Goal: Navigation & Orientation: Find specific page/section

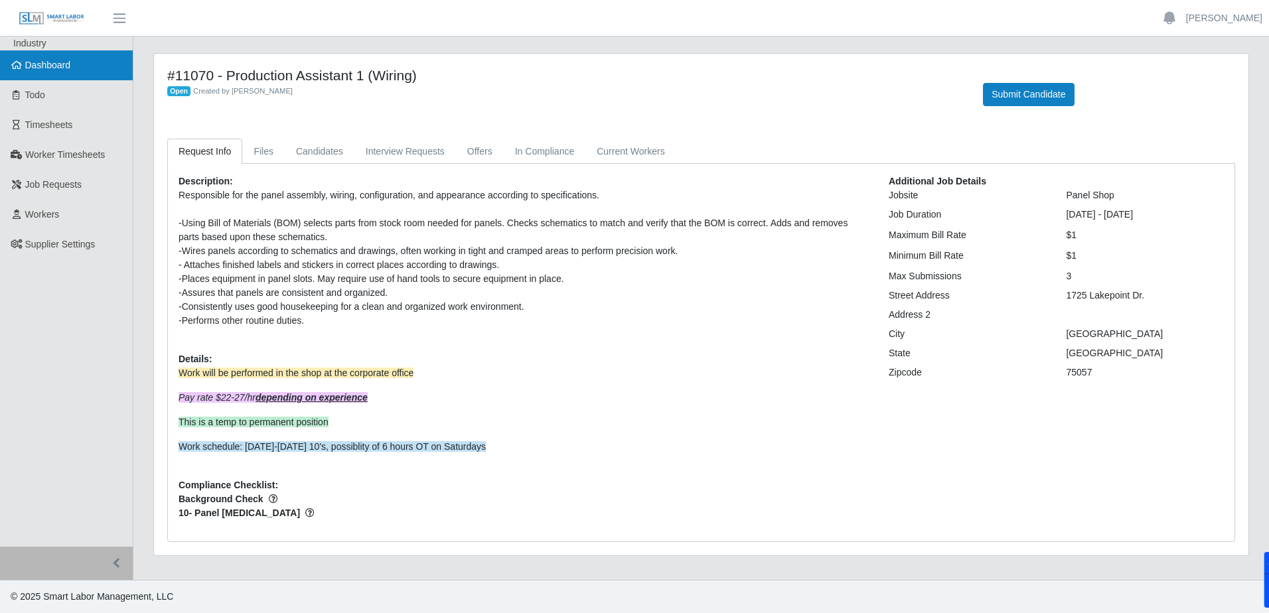
click at [55, 74] on link "Dashboard" at bounding box center [66, 65] width 133 height 30
